Goal: Find specific page/section: Find specific page/section

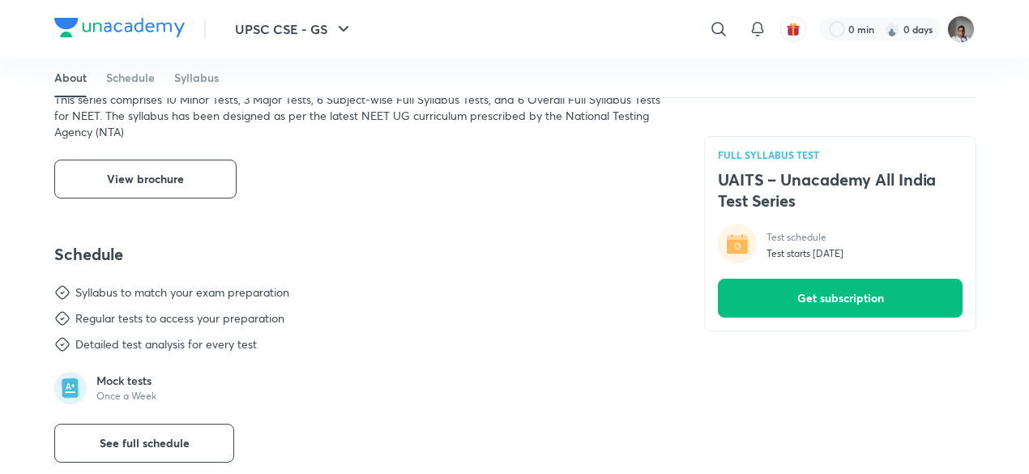
scroll to position [619, 0]
click at [205, 182] on button "View brochure" at bounding box center [145, 178] width 182 height 39
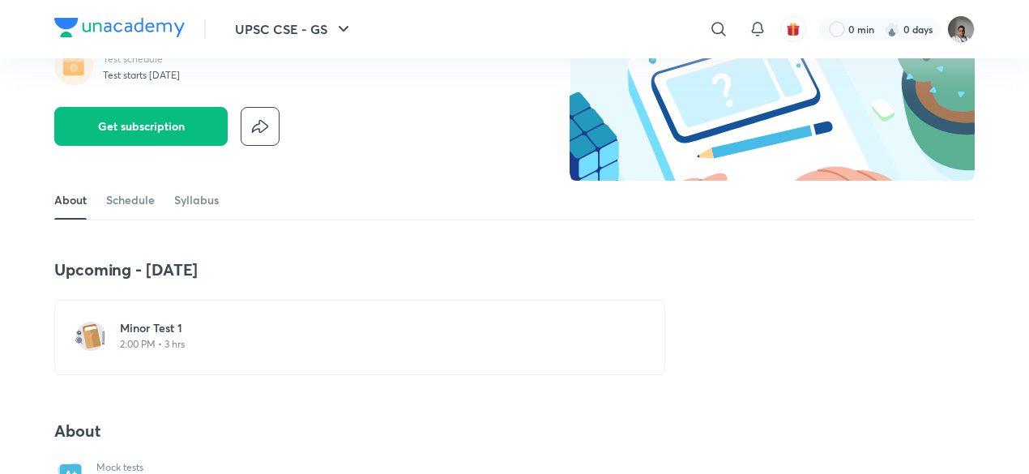
scroll to position [0, 0]
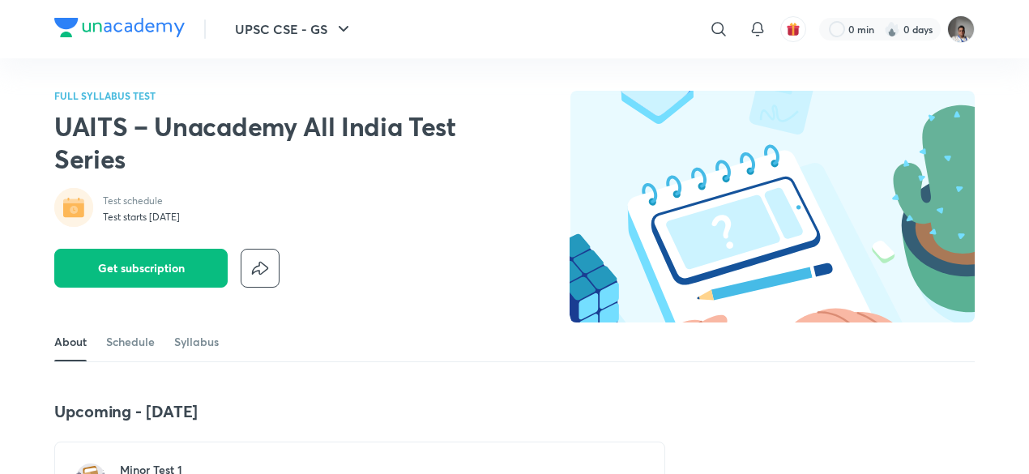
click at [361, 137] on h2 "UAITS – Unacademy All India Test Series" at bounding box center [261, 142] width 415 height 65
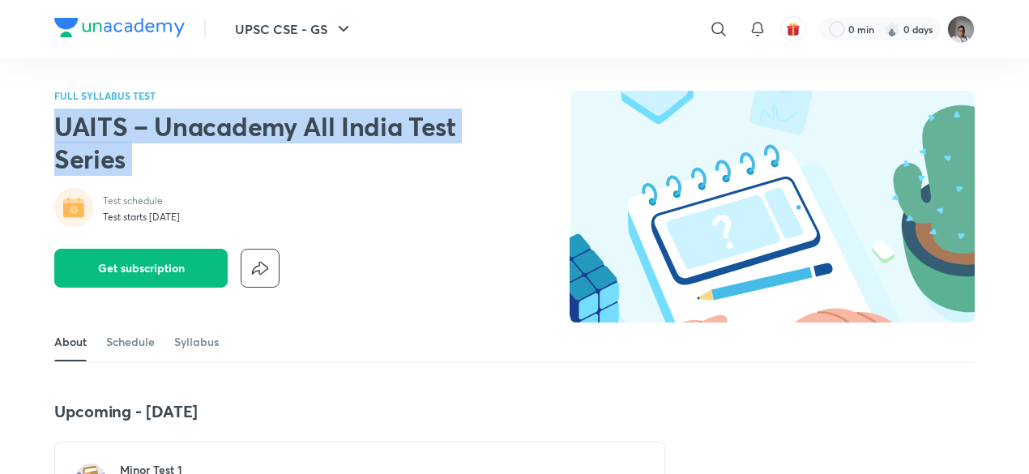
click at [361, 137] on h2 "UAITS – Unacademy All India Test Series" at bounding box center [261, 142] width 415 height 65
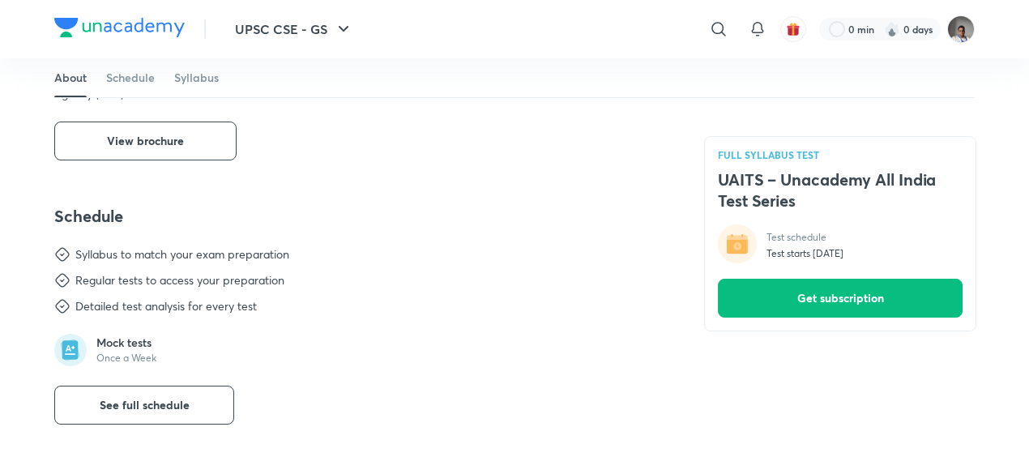
scroll to position [664, 0]
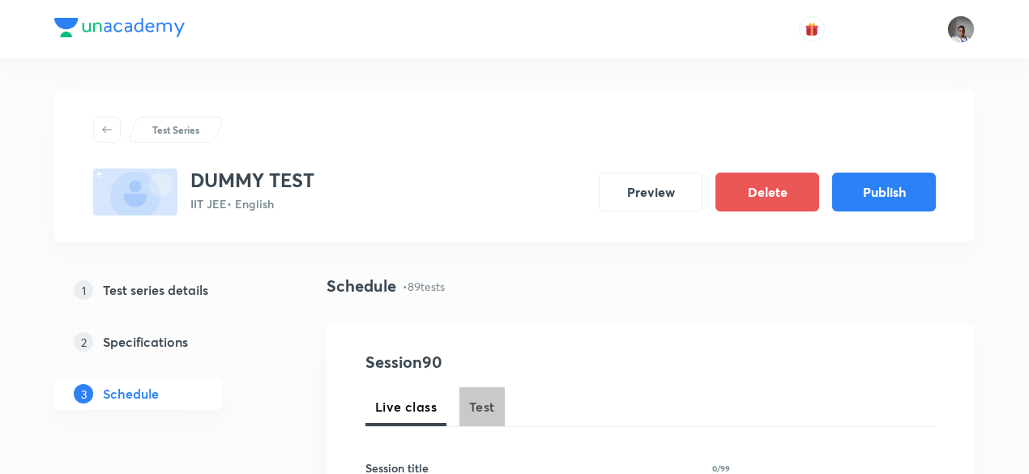
click at [486, 403] on span "Test" at bounding box center [482, 406] width 26 height 19
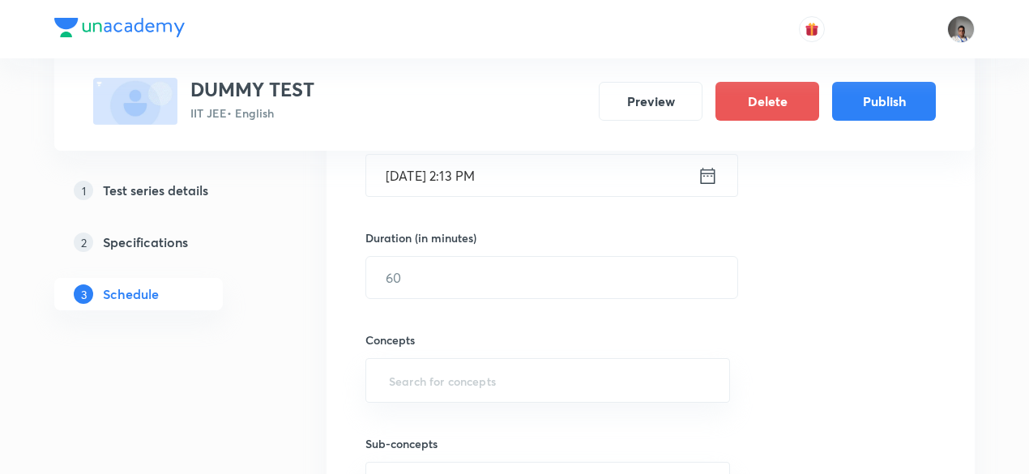
scroll to position [435, 0]
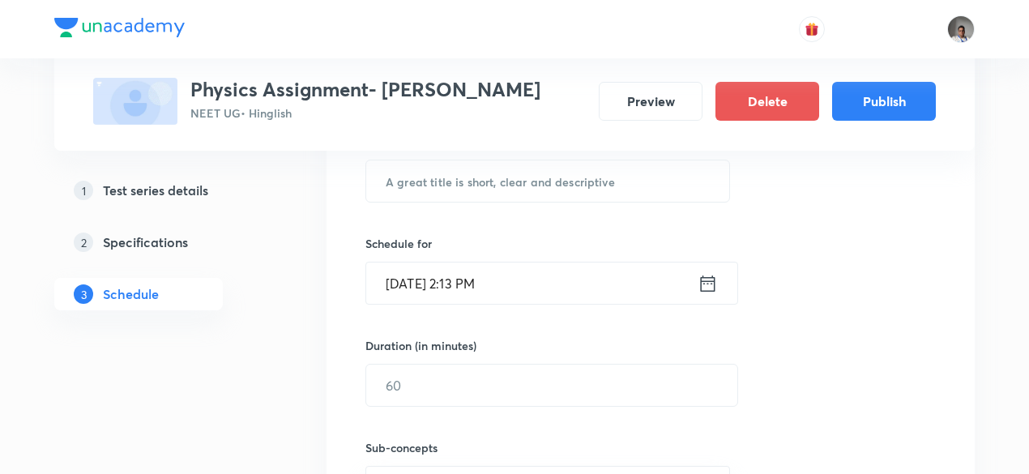
scroll to position [326, 0]
